Goal: Check status: Check status

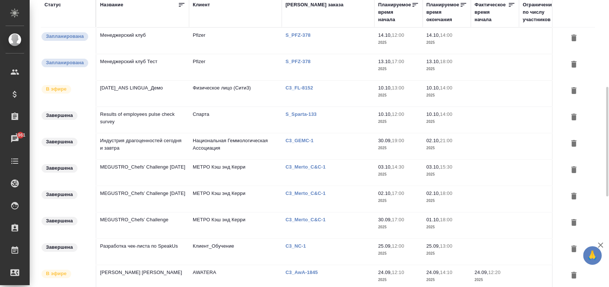
scroll to position [99, 0]
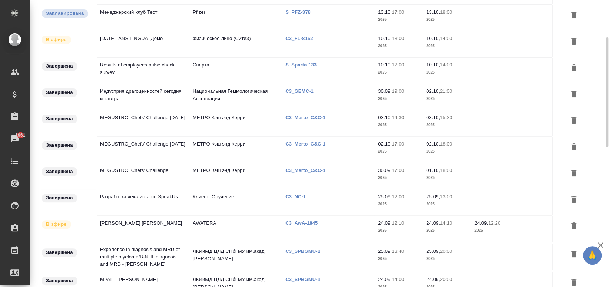
drag, startPoint x: 184, startPoint y: 164, endPoint x: 249, endPoint y: 166, distance: 65.3
click at [246, 168] on tr "Завершена MEGUSTRO_Chefs’ Challenge МЕТРО Кэш энд Керри C3_Merto_C&C-1 30.09, 1…" at bounding box center [391, 176] width 700 height 26
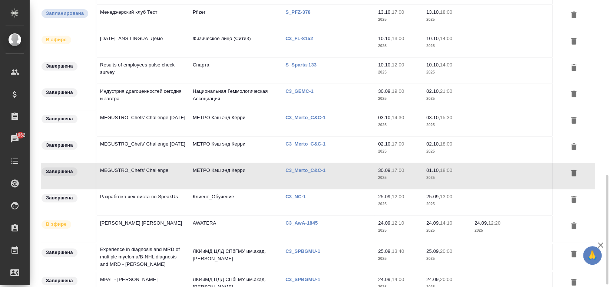
scroll to position [198, 0]
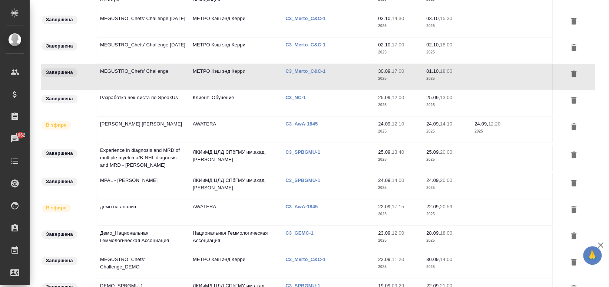
drag, startPoint x: 216, startPoint y: 202, endPoint x: 224, endPoint y: 206, distance: 8.5
click at [224, 206] on td "AWATERA" at bounding box center [235, 212] width 93 height 26
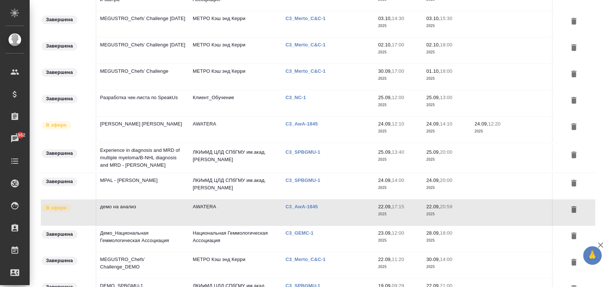
drag, startPoint x: 213, startPoint y: 204, endPoint x: 186, endPoint y: 145, distance: 64.6
click at [186, 145] on tbody "Запланирована Менеджерский клуб Pfizer S_PFZ-378 14.10, 12:00 2025 14.10, 14:00…" at bounding box center [391, 210] width 700 height 662
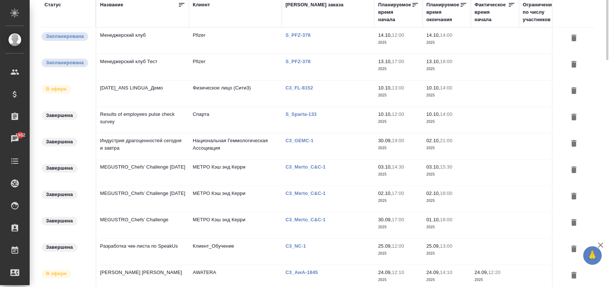
scroll to position [0, 0]
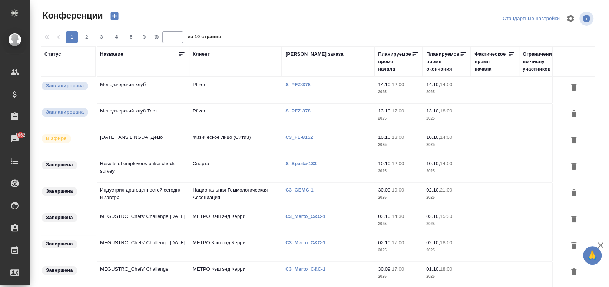
drag, startPoint x: 183, startPoint y: 135, endPoint x: 164, endPoint y: 135, distance: 18.2
click at [254, 141] on tr "В эфире [DATE]_ANS LINGUA_Демо Физическое лицо (Сити3) C3_FL-8152 10.10, 13:00 …" at bounding box center [391, 143] width 700 height 26
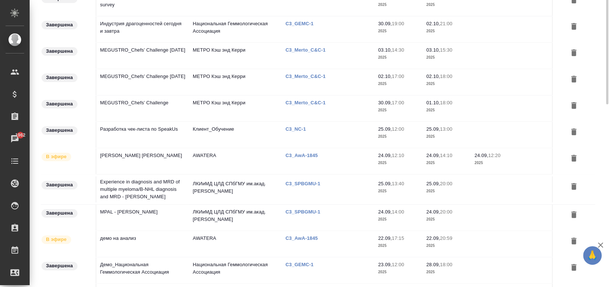
scroll to position [116, 0]
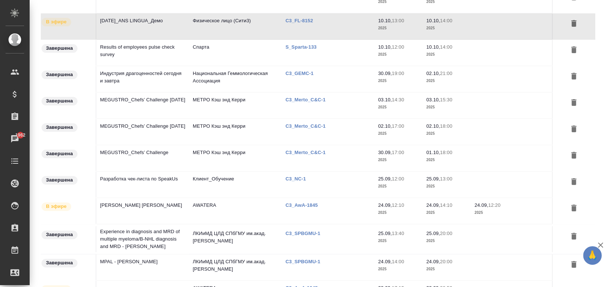
click at [294, 98] on p "C3_Merto_C&C-1" at bounding box center [309, 100] width 46 height 6
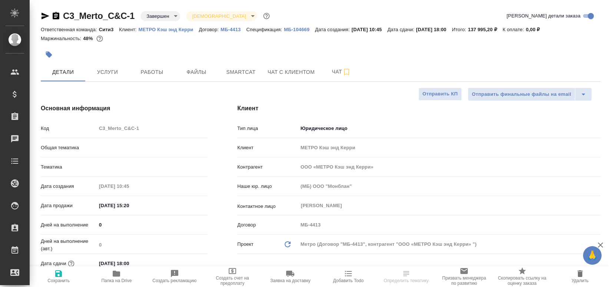
select select "RU"
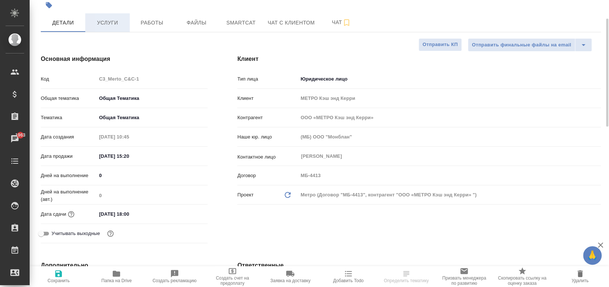
click at [90, 24] on span "Услуги" at bounding box center [108, 22] width 36 height 9
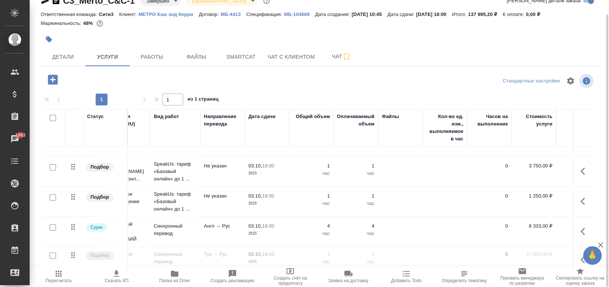
scroll to position [291, 0]
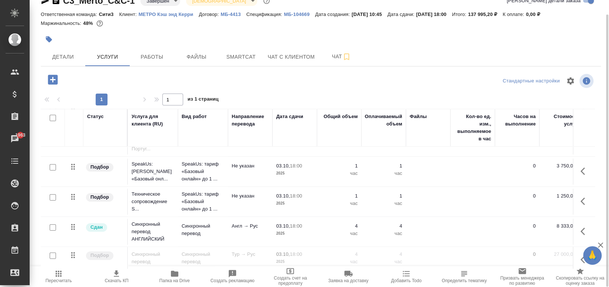
drag, startPoint x: 585, startPoint y: 199, endPoint x: 510, endPoint y: 57, distance: 160.8
click at [581, 98] on div "Стандартные настройки 1 1 из 1 страниц Статус Услуга для клиента (RU) Вид работ…" at bounding box center [321, 170] width 561 height 196
